Goal: Task Accomplishment & Management: Complete application form

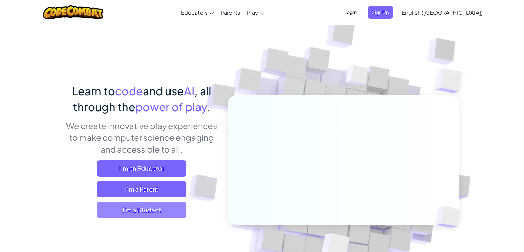
click at [146, 215] on span "I'm a Student" at bounding box center [142, 209] width 90 height 17
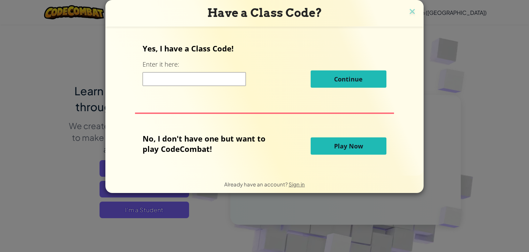
click at [175, 80] on input at bounding box center [194, 79] width 103 height 14
click at [334, 146] on span "Play Now" at bounding box center [348, 146] width 29 height 8
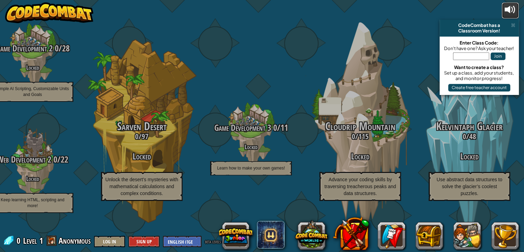
click at [506, 11] on div at bounding box center [510, 9] width 11 height 11
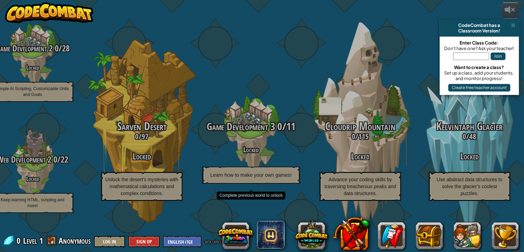
click at [244, 133] on span "Game Development 3" at bounding box center [241, 126] width 68 height 14
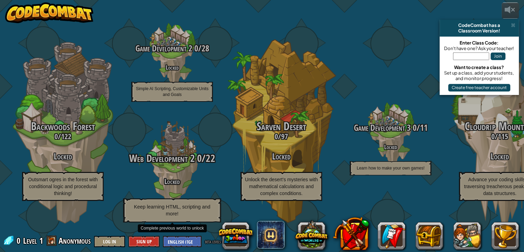
click at [181, 164] on span "Web Development 2" at bounding box center [162, 158] width 65 height 14
click at [170, 216] on span "Keep learning HTML, scripting and more!" at bounding box center [172, 209] width 76 height 13
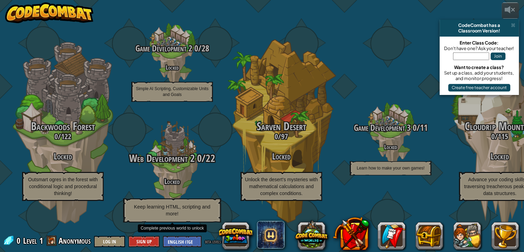
click at [169, 185] on h4 "Locked" at bounding box center [172, 181] width 131 height 8
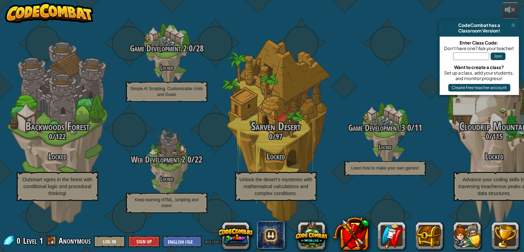
click at [460, 58] on input "text" at bounding box center [471, 56] width 36 height 8
type input "1234"
click at [499, 57] on button "Join" at bounding box center [498, 56] width 15 height 8
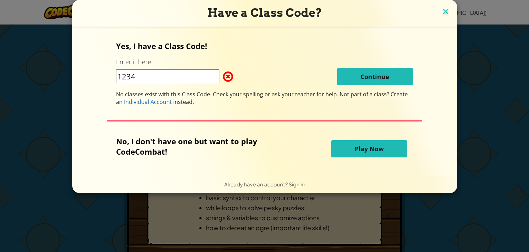
click at [441, 13] on img at bounding box center [445, 12] width 9 height 10
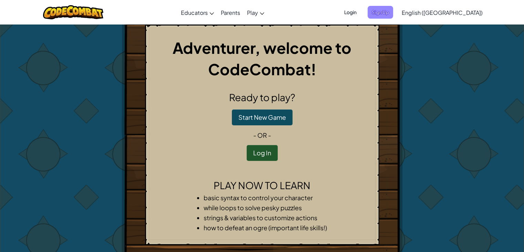
click at [393, 14] on span "Sign Up" at bounding box center [380, 12] width 25 height 13
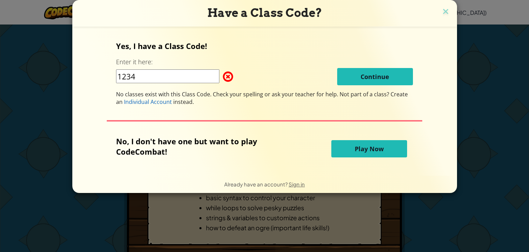
click at [152, 74] on input "1234" at bounding box center [167, 76] width 103 height 14
type input "9500333"
click at [355, 149] on span "Play Now" at bounding box center [369, 148] width 29 height 8
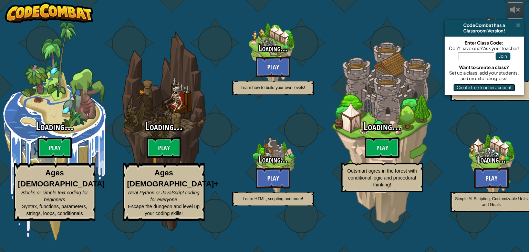
click at [481, 89] on button "Create free teacher account" at bounding box center [484, 88] width 62 height 8
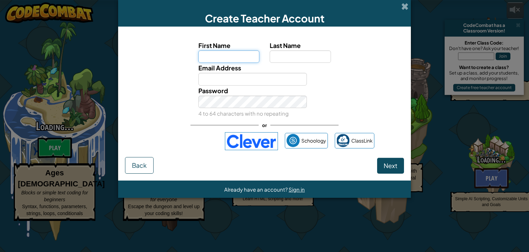
click at [216, 58] on input "First Name" at bounding box center [228, 56] width 61 height 13
type input "karthi"
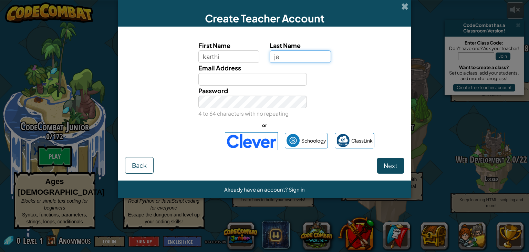
type input "j"
type input "D"
click at [223, 77] on input "Email Address" at bounding box center [252, 79] width 109 height 13
type input "[EMAIL_ADDRESS][DOMAIN_NAME]"
click at [393, 167] on span "Next" at bounding box center [391, 165] width 14 height 8
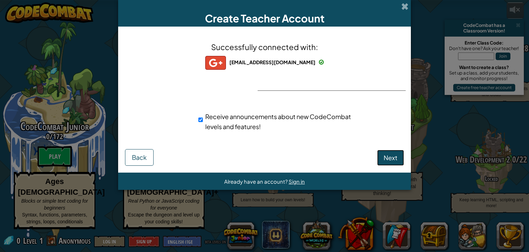
click at [386, 164] on button "Next" at bounding box center [390, 158] width 27 height 16
select select "[GEOGRAPHIC_DATA]"
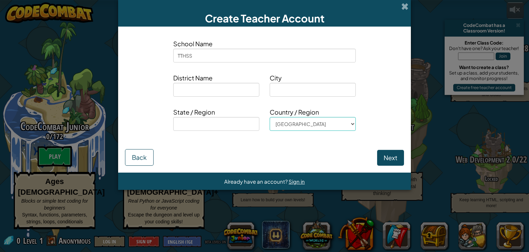
type input "TTHSS"
click at [190, 84] on input at bounding box center [216, 90] width 86 height 14
type input "Dindugal"
click at [192, 90] on input "Dindugal" at bounding box center [216, 90] width 86 height 14
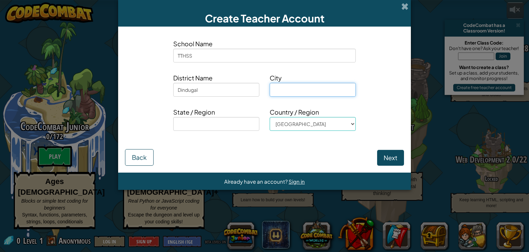
click at [280, 92] on input at bounding box center [313, 90] width 86 height 14
paste input "Dindugal"
type input "Dindugal"
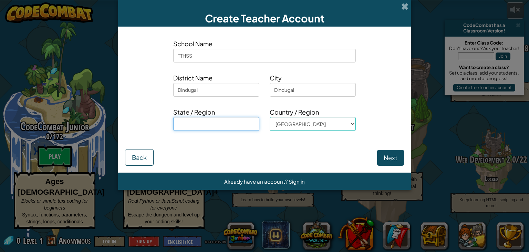
click at [192, 127] on input at bounding box center [216, 124] width 86 height 14
type input "[GEOGRAPHIC_DATA]"
click at [385, 158] on button "Next" at bounding box center [390, 158] width 27 height 16
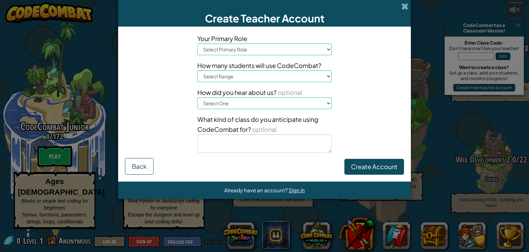
click at [299, 51] on select "Select Primary Role Principal Parent Technology coordinator Teacher Curriculum …" at bounding box center [264, 49] width 134 height 12
select select "Principal"
click at [197, 43] on select "Select Primary Role Principal Parent Technology coordinator Teacher Curriculum …" at bounding box center [264, 49] width 134 height 12
click at [227, 75] on select "Select Range 1-10 11-50 [PHONE_NUMBER] [PHONE_NUMBER] 1000+" at bounding box center [264, 76] width 134 height 12
select select "11-50"
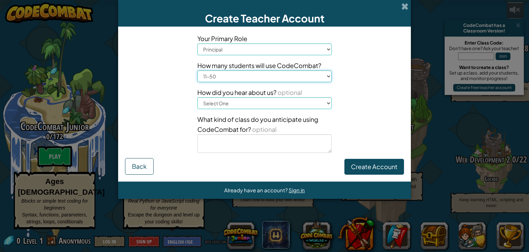
click at [197, 70] on select "Select Range 1-10 11-50 [PHONE_NUMBER] [PHONE_NUMBER] 1000+" at bounding box center [264, 76] width 134 height 12
click at [233, 106] on select "Select One Conference (e.g. ISTE) [DOMAIN_NAME][URL] of Code A teacher An admin…" at bounding box center [264, 103] width 134 height 12
select select "Conference (e.g. ISTE)"
click at [197, 97] on select "Select One Conference (e.g. ISTE) [DOMAIN_NAME][URL] of Code A teacher An admin…" at bounding box center [264, 103] width 134 height 12
click at [238, 140] on textarea at bounding box center [264, 143] width 134 height 19
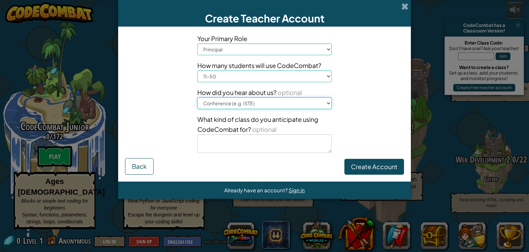
click at [237, 103] on select "Select One Conference (e.g. ISTE) [DOMAIN_NAME][URL] of Code A teacher An admin…" at bounding box center [264, 103] width 134 height 12
select select
click at [197, 97] on select "Select One Conference (e.g. ISTE) [DOMAIN_NAME][URL] of Code A teacher An admin…" at bounding box center [264, 103] width 134 height 12
click at [237, 148] on textarea at bounding box center [264, 143] width 134 height 19
type textarea "test"
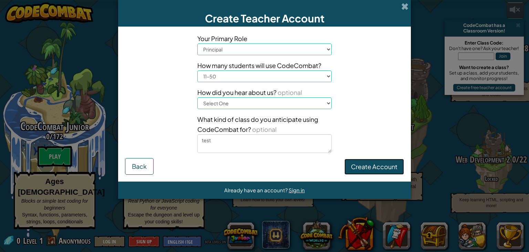
click at [376, 172] on button "Create Account" at bounding box center [375, 166] width 60 height 16
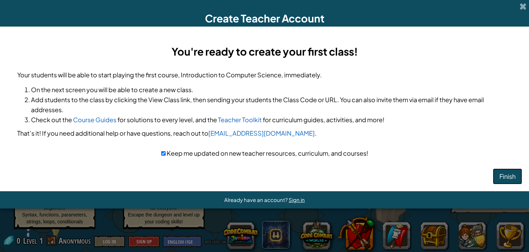
click at [500, 177] on button "Finish" at bounding box center [507, 176] width 29 height 16
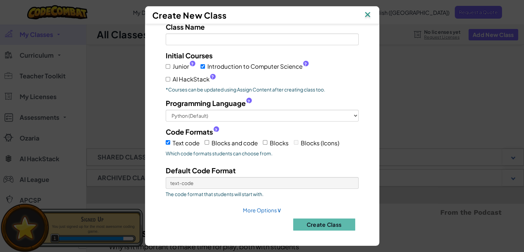
click at [368, 13] on img at bounding box center [367, 15] width 9 height 10
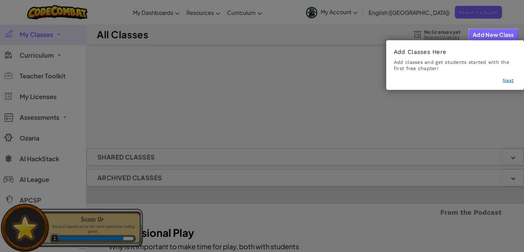
click at [195, 108] on icon at bounding box center [264, 126] width 529 height 252
click at [509, 79] on button "Next" at bounding box center [508, 80] width 11 height 7
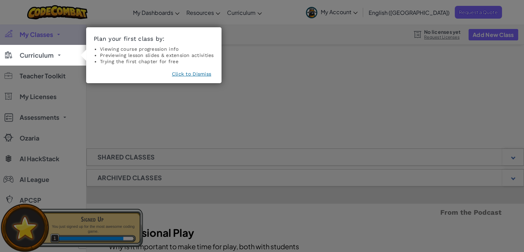
click at [197, 74] on button "Click to Dismiss" at bounding box center [191, 73] width 39 height 7
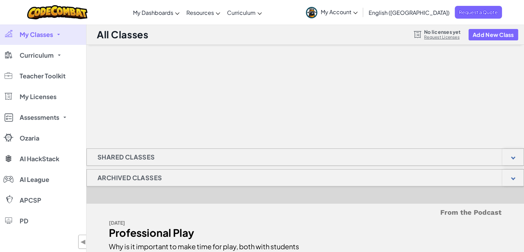
click at [361, 11] on link "My Account" at bounding box center [331, 12] width 59 height 22
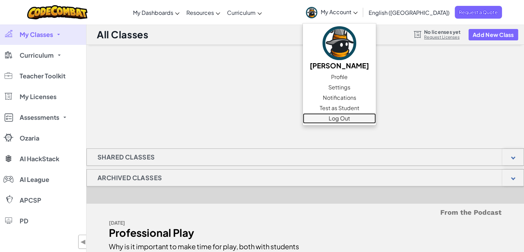
click at [374, 119] on link "Log Out" at bounding box center [339, 118] width 73 height 10
